Goal: Task Accomplishment & Management: Manage account settings

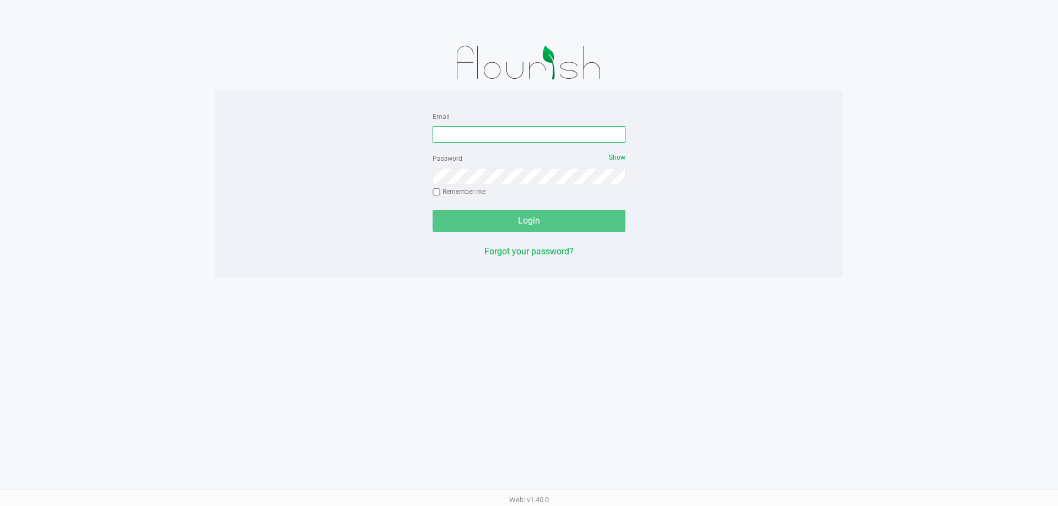
click at [493, 138] on input "Email" at bounding box center [529, 134] width 193 height 17
type input "[EMAIL_ADDRESS][DOMAIN_NAME]"
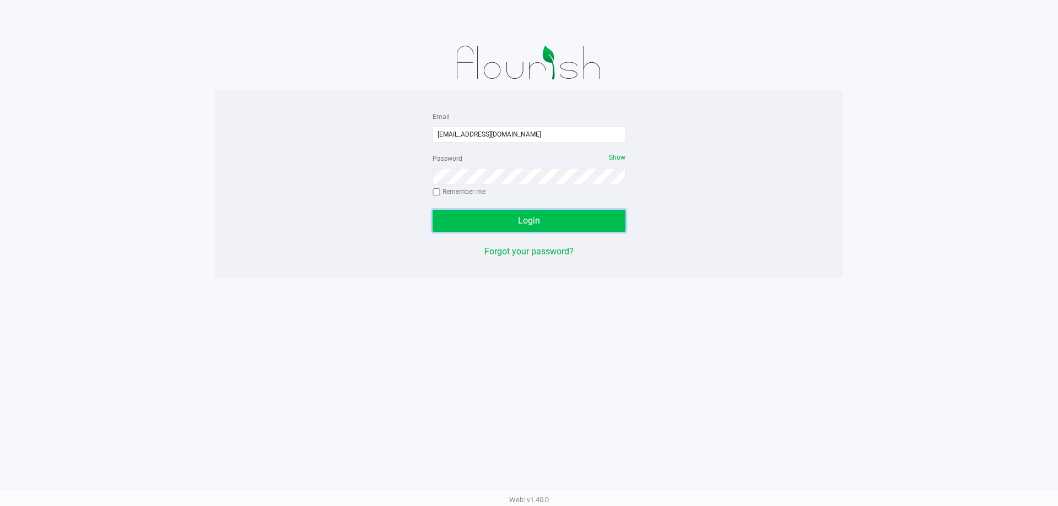
click at [526, 214] on button "Login" at bounding box center [529, 221] width 193 height 22
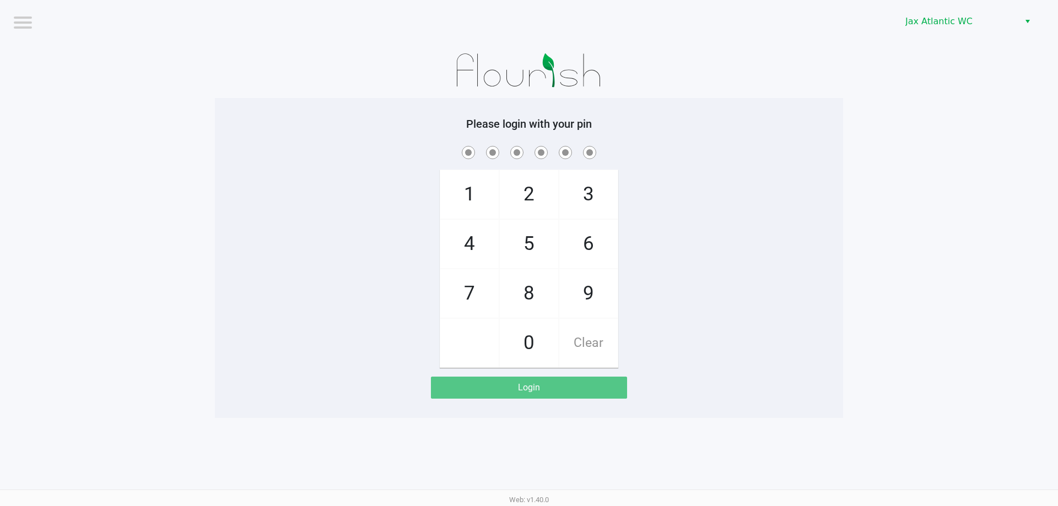
click at [528, 202] on span "2" at bounding box center [529, 194] width 58 height 48
checkbox input "true"
click at [543, 335] on span "0" at bounding box center [529, 343] width 58 height 48
checkbox input "true"
click at [538, 300] on span "8" at bounding box center [529, 293] width 58 height 48
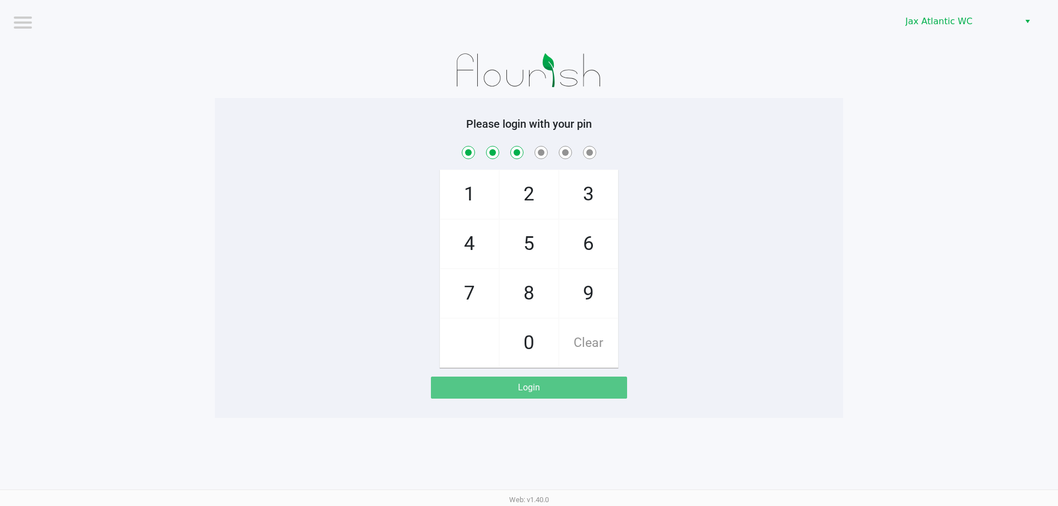
checkbox input "true"
drag, startPoint x: 596, startPoint y: 247, endPoint x: 516, endPoint y: 223, distance: 83.3
click at [595, 246] on span "6" at bounding box center [588, 244] width 58 height 48
checkbox input "true"
drag, startPoint x: 477, startPoint y: 208, endPoint x: 567, endPoint y: 278, distance: 113.5
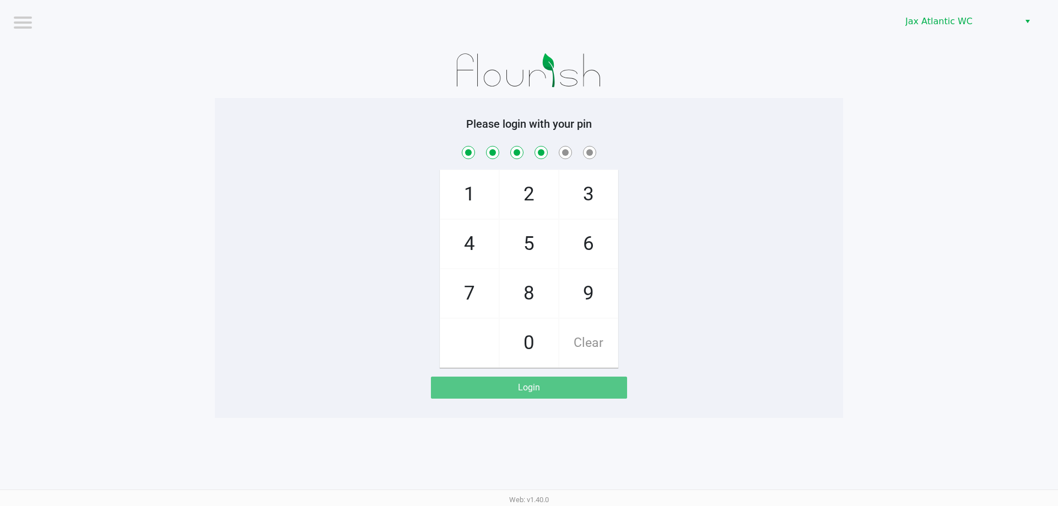
click at [477, 209] on span "1" at bounding box center [469, 194] width 58 height 48
checkbox input "true"
click at [592, 293] on span "9" at bounding box center [588, 293] width 58 height 48
checkbox input "true"
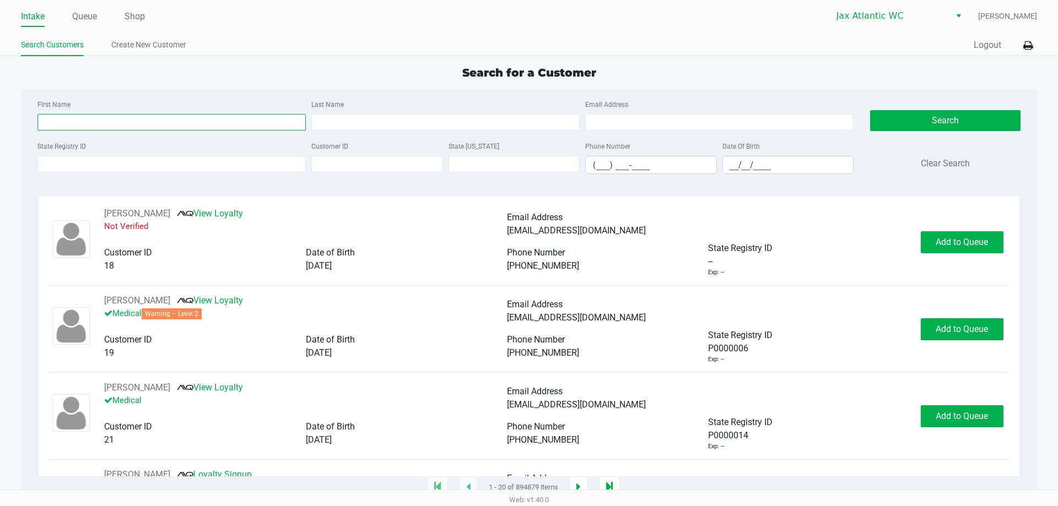
click at [201, 122] on input "First Name" at bounding box center [171, 122] width 268 height 17
type input "billy"
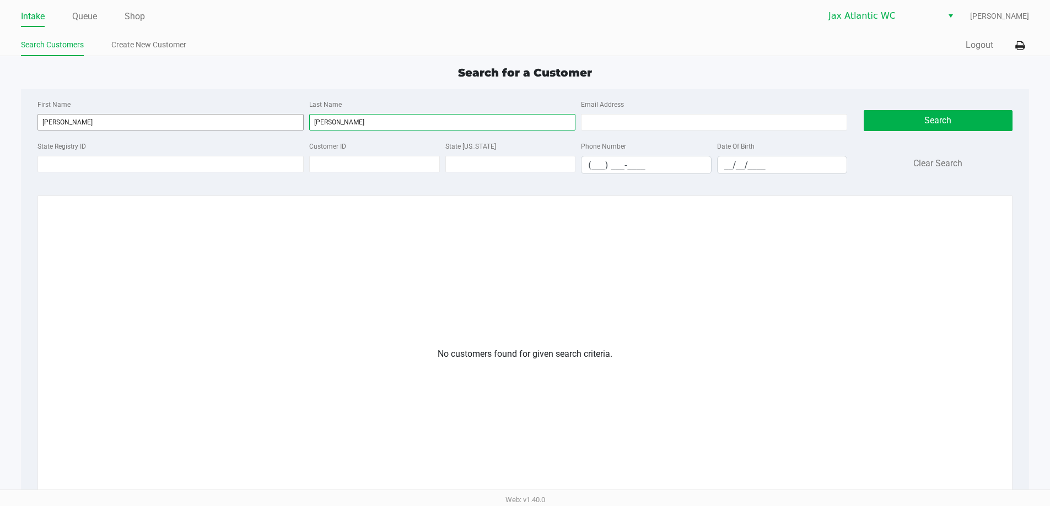
type input "greer"
drag, startPoint x: 157, startPoint y: 117, endPoint x: 0, endPoint y: 122, distance: 156.6
click at [0, 122] on app-all-customers "Search for a Customer First Name billy Last Name greer Email Address State Regi…" at bounding box center [525, 346] width 1050 height 564
type input "william"
click at [900, 122] on button "Search" at bounding box center [938, 120] width 149 height 21
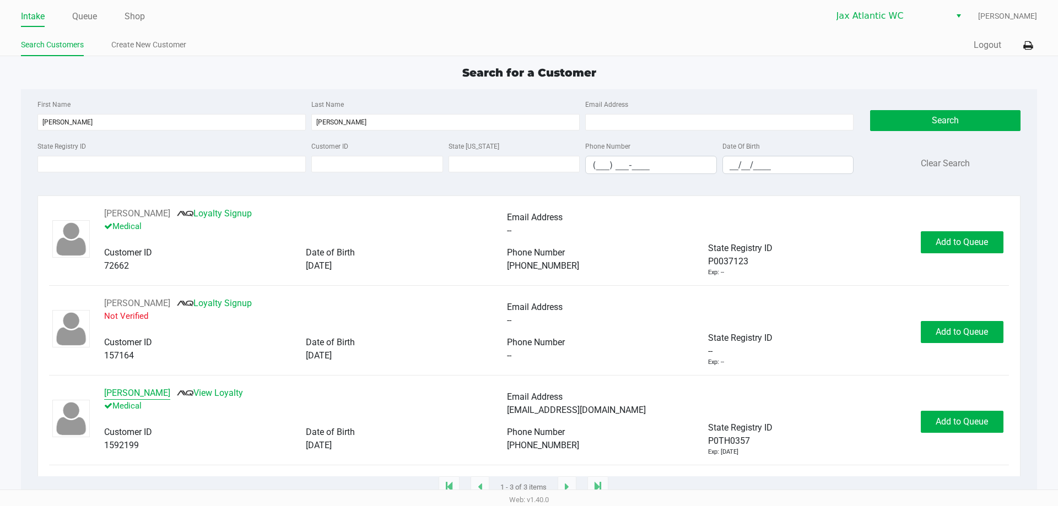
click at [157, 395] on button "WILLIAM GREER" at bounding box center [137, 393] width 66 height 13
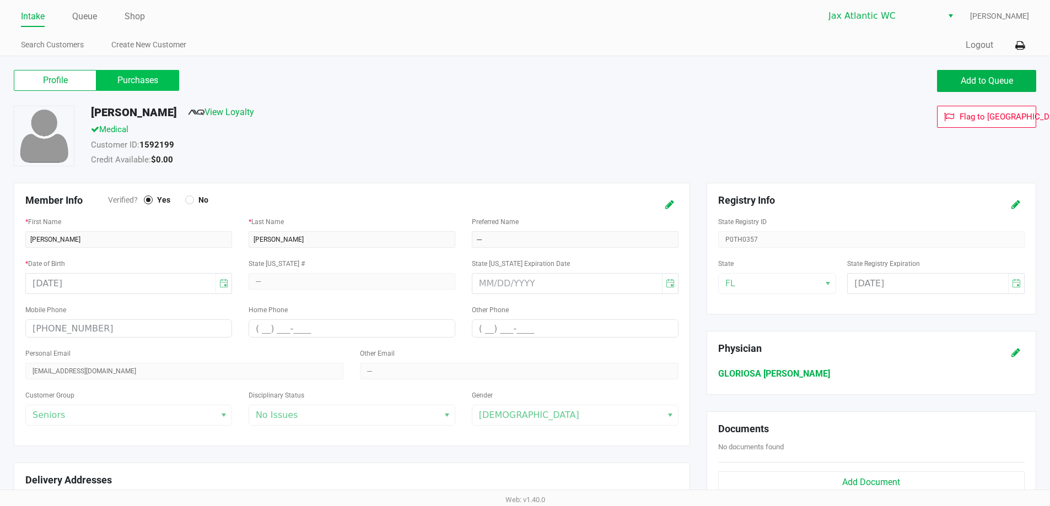
click at [130, 81] on label "Purchases" at bounding box center [137, 80] width 83 height 21
click at [0, 0] on 1 "Purchases" at bounding box center [0, 0] width 0 height 0
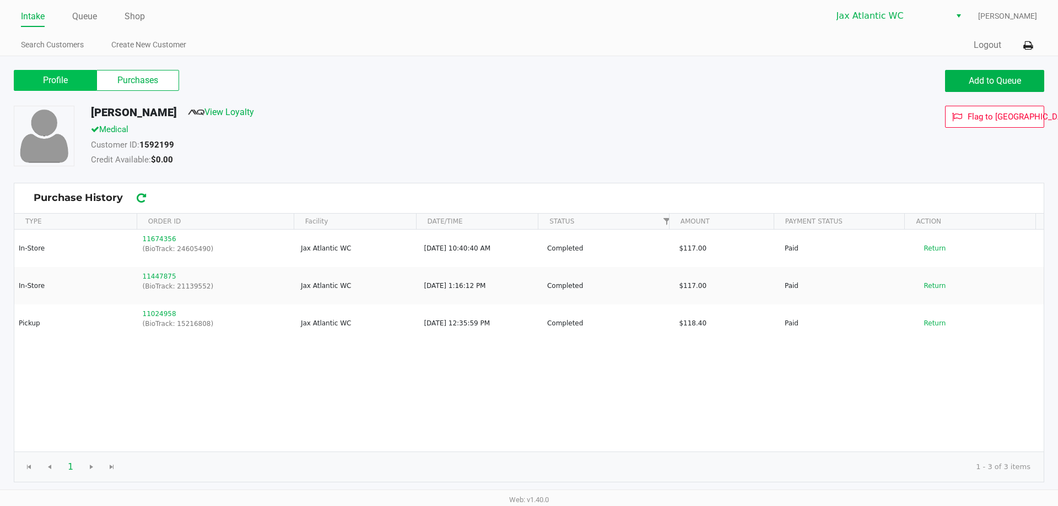
click at [63, 82] on label "Profile" at bounding box center [55, 80] width 83 height 21
click at [0, 0] on 0 "Profile" at bounding box center [0, 0] width 0 height 0
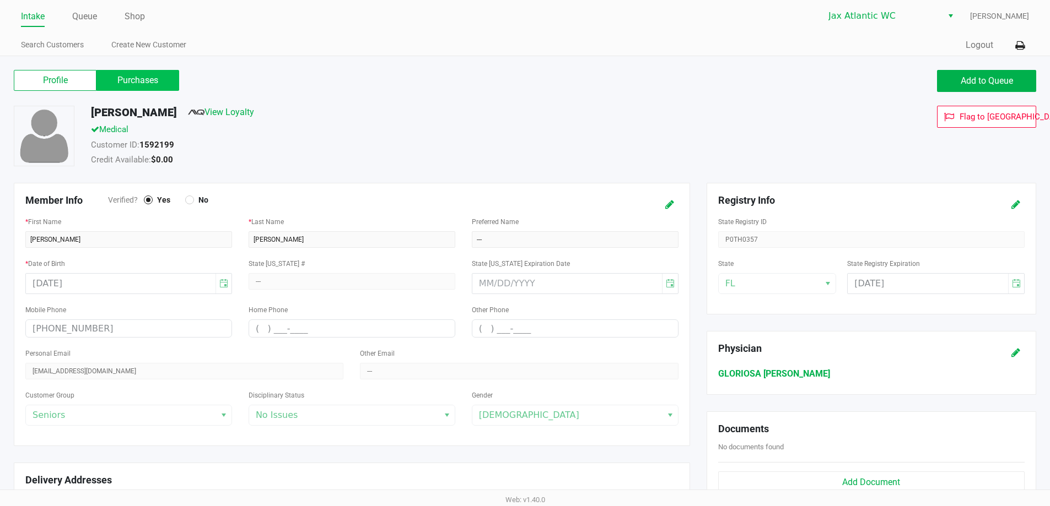
click at [122, 82] on label "Purchases" at bounding box center [137, 80] width 83 height 21
click at [0, 0] on 1 "Purchases" at bounding box center [0, 0] width 0 height 0
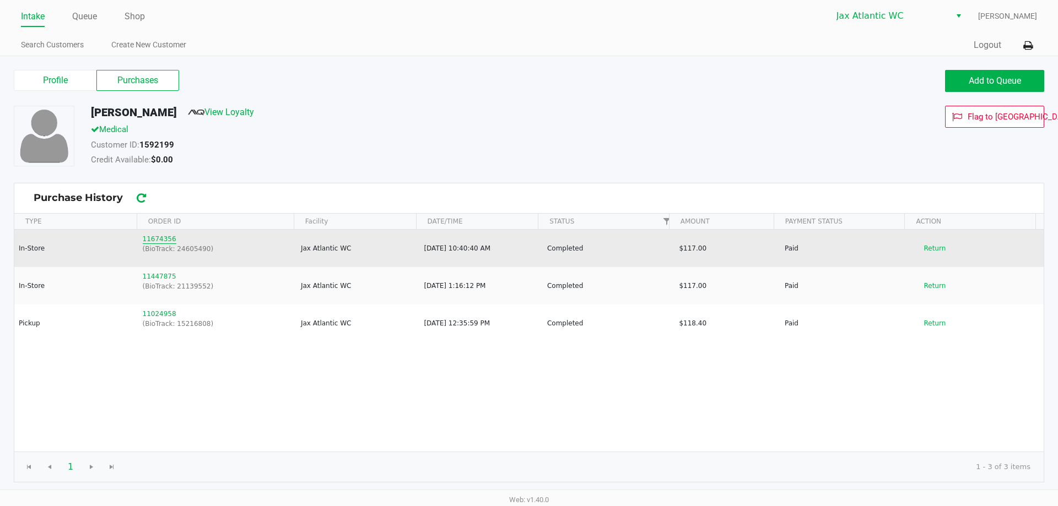
click at [157, 239] on button "11674356" at bounding box center [160, 239] width 34 height 10
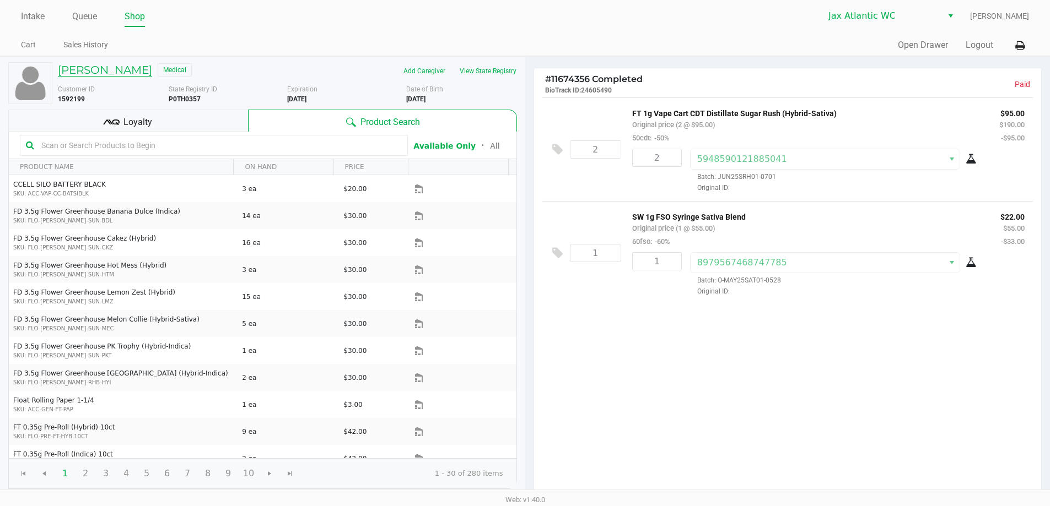
click at [88, 74] on h5 "WILLIAM GREER" at bounding box center [105, 69] width 94 height 13
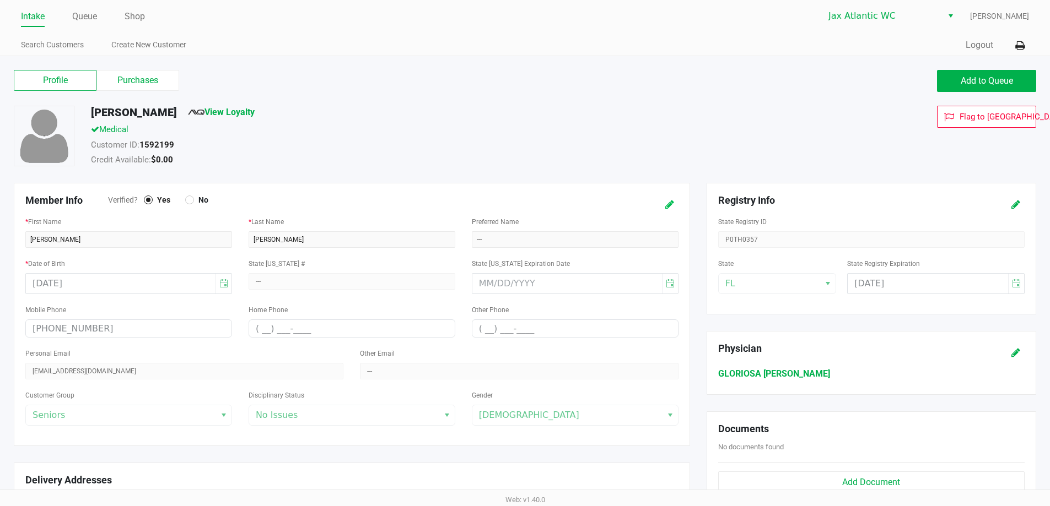
click at [669, 206] on icon at bounding box center [669, 205] width 9 height 8
drag, startPoint x: 75, startPoint y: 238, endPoint x: 4, endPoint y: 240, distance: 71.7
click at [0, 241] on div "Profile Purchases Add to Queue WILLIAM GREER View Loyalty Medical Customer ID: …" at bounding box center [525, 441] width 1050 height 771
click at [53, 237] on input "Billy" at bounding box center [128, 239] width 207 height 17
type input "Billy"
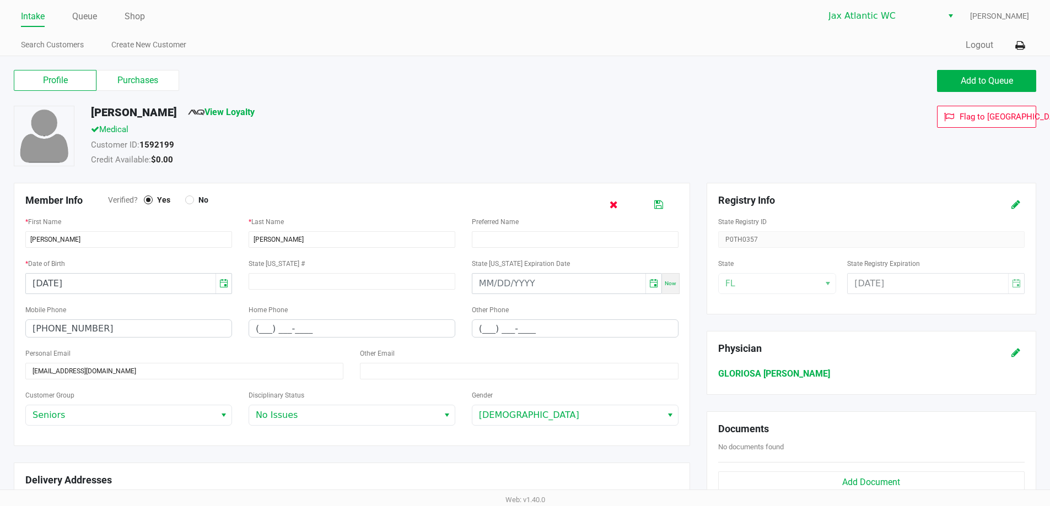
click at [616, 206] on icon at bounding box center [613, 205] width 8 height 8
click at [667, 207] on icon at bounding box center [669, 205] width 9 height 8
click at [555, 242] on input "text" at bounding box center [575, 239] width 207 height 17
type input "Billy"
click at [655, 205] on icon at bounding box center [658, 205] width 9 height 8
